Goal: Information Seeking & Learning: Find specific fact

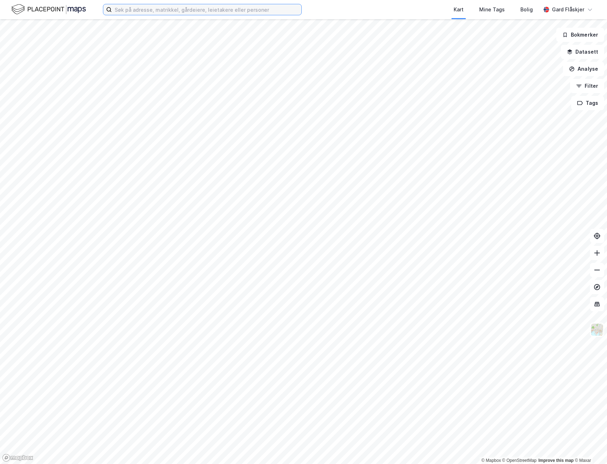
click at [159, 9] on input at bounding box center [207, 9] width 190 height 11
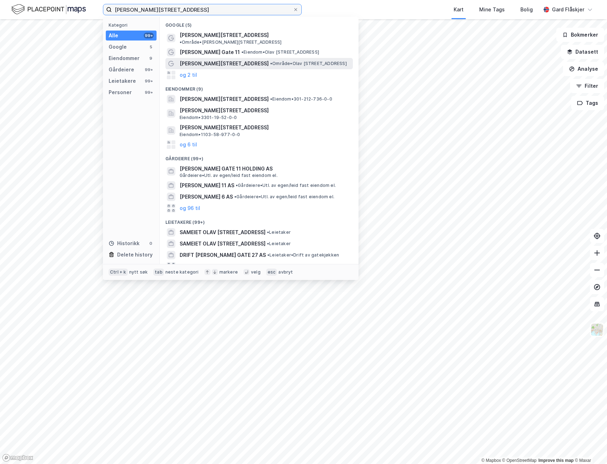
type input "[PERSON_NAME][STREET_ADDRESS]"
click at [270, 61] on span "• Område • [PERSON_NAME][STREET_ADDRESS]" at bounding box center [308, 64] width 77 height 6
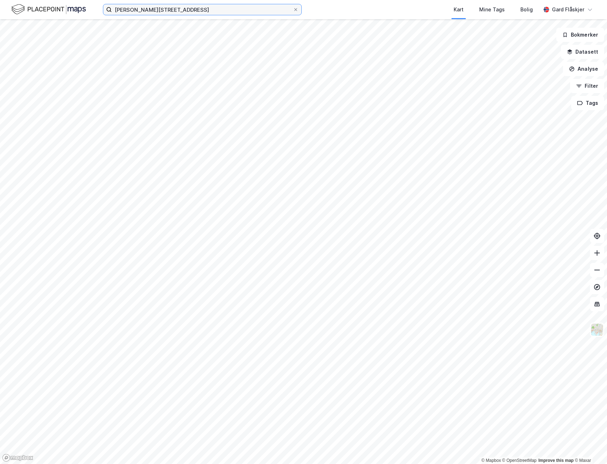
click at [187, 9] on input "[PERSON_NAME][STREET_ADDRESS]" at bounding box center [202, 9] width 181 height 11
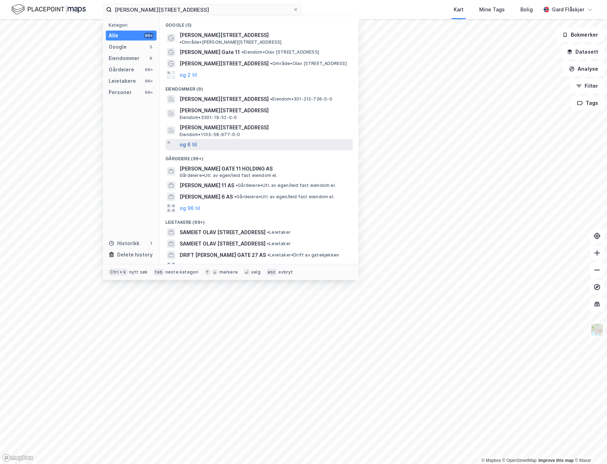
click at [191, 140] on button "og 6 til" at bounding box center [188, 144] width 17 height 9
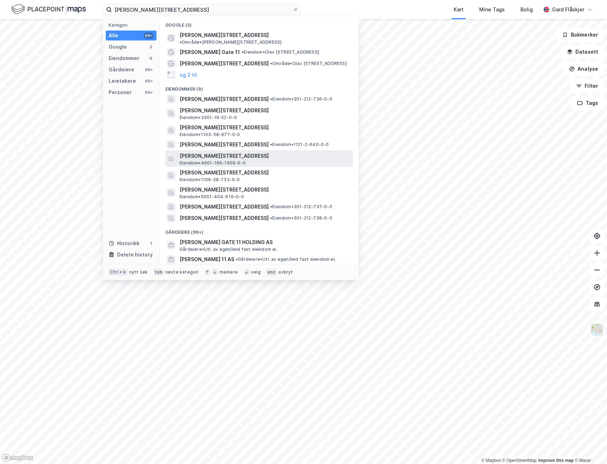
click at [240, 153] on span "[PERSON_NAME][STREET_ADDRESS]" at bounding box center [265, 156] width 171 height 9
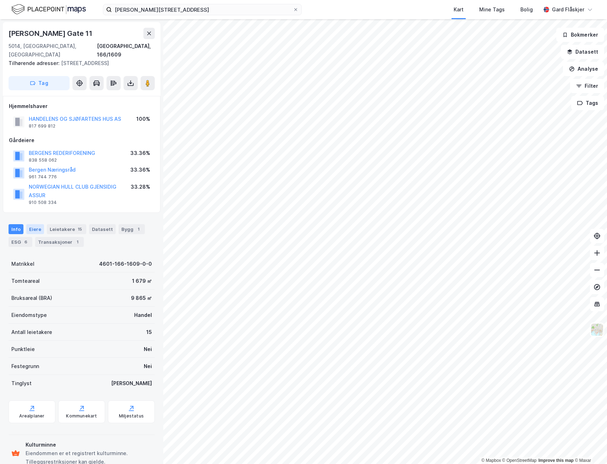
click at [36, 229] on div "Eiere" at bounding box center [35, 229] width 18 height 10
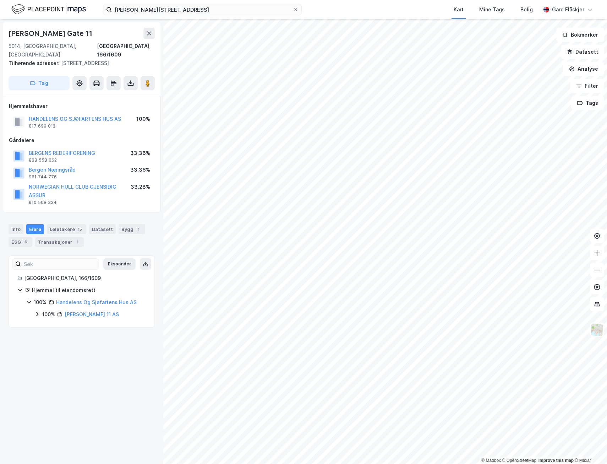
click at [103, 423] on div "Olav [STREET_ADDRESS], 166/1609 Tilhørende adresser: [STREET_ADDRESS] Ole Bulls…" at bounding box center [81, 241] width 163 height 445
click at [66, 423] on div "Olav [STREET_ADDRESS], 166/1609 Tilhørende adresser: [STREET_ADDRESS] Ole Bulls…" at bounding box center [81, 241] width 163 height 445
click at [94, 431] on div "Olav [STREET_ADDRESS], 166/1609 Tilhørende adresser: [STREET_ADDRESS] Ole Bulls…" at bounding box center [81, 241] width 163 height 445
click at [38, 447] on div "Olav [STREET_ADDRESS], 166/1609 Tilhørende adresser: [STREET_ADDRESS] Ole Bulls…" at bounding box center [81, 241] width 163 height 445
click at [64, 423] on div "Olav [STREET_ADDRESS], 166/1609 Tilhørende adresser: [STREET_ADDRESS] Ole Bulls…" at bounding box center [81, 241] width 163 height 445
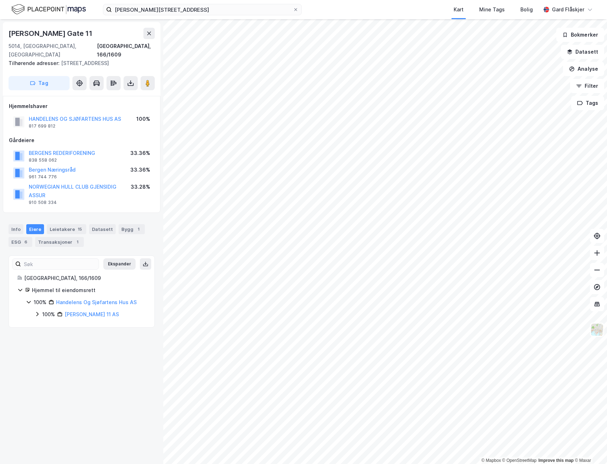
click at [41, 403] on div "Olav [STREET_ADDRESS], 166/1609 Tilhørende adresser: [STREET_ADDRESS] Ole Bulls…" at bounding box center [81, 241] width 163 height 445
click at [106, 404] on div "Olav [STREET_ADDRESS], 166/1609 Tilhørende adresser: [STREET_ADDRESS] Ole Bulls…" at bounding box center [81, 241] width 163 height 445
